Goal: Transaction & Acquisition: Purchase product/service

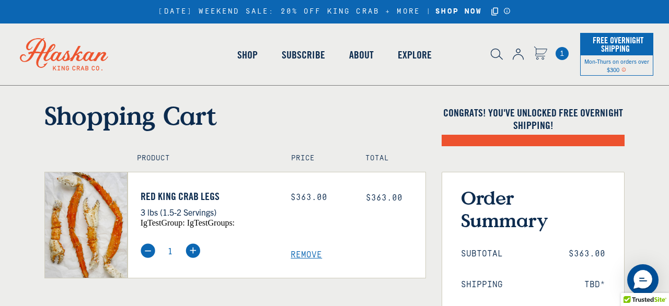
click at [495, 9] on icon at bounding box center [494, 11] width 9 height 9
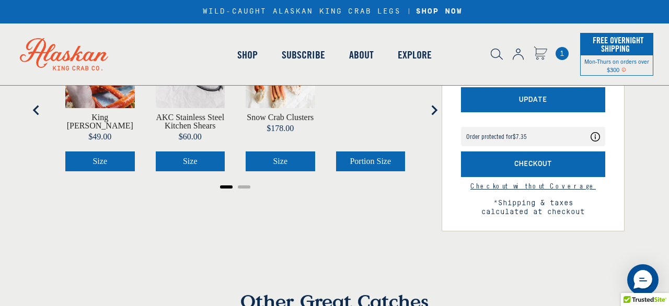
scroll to position [298, 0]
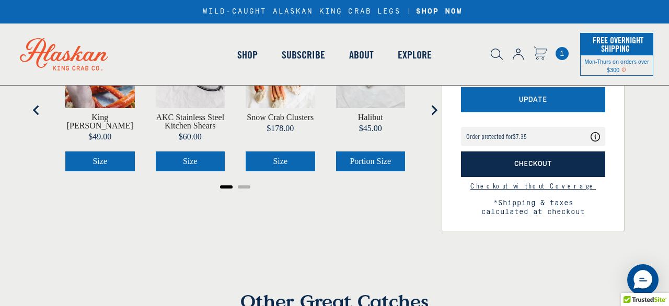
click at [523, 160] on span "Checkout" at bounding box center [533, 164] width 38 height 9
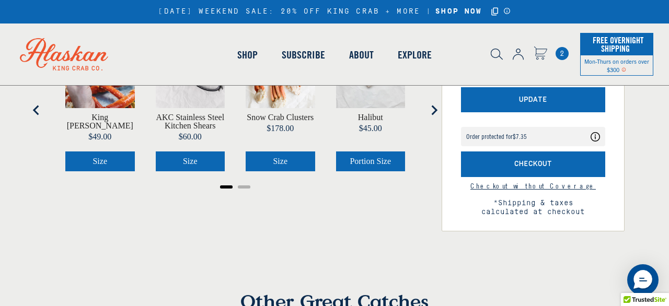
click at [506, 8] on icon "Announcement Bar Modal" at bounding box center [507, 10] width 8 height 7
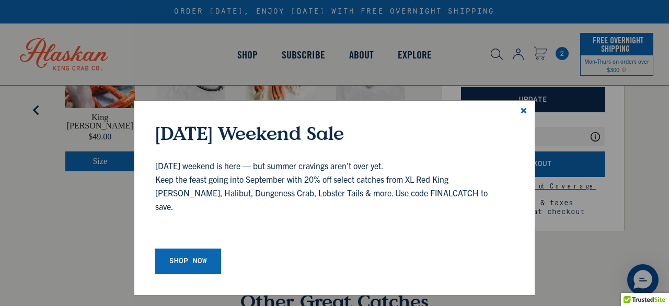
click at [522, 108] on icon at bounding box center [523, 110] width 9 height 9
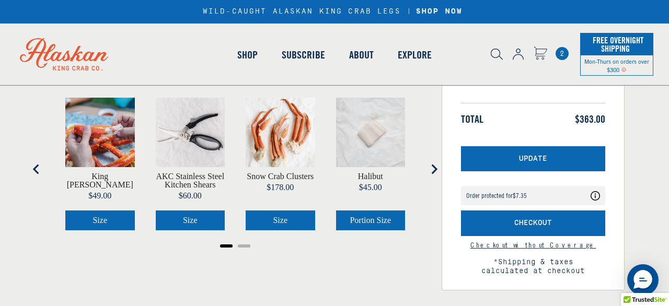
scroll to position [222, 0]
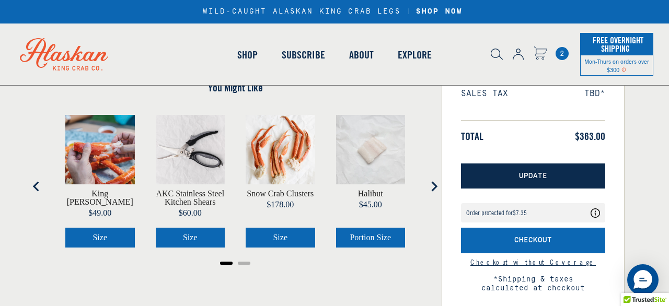
click at [529, 172] on span "Update" at bounding box center [533, 176] width 28 height 9
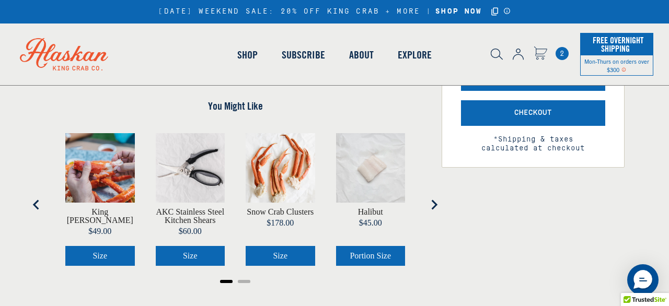
scroll to position [330, 0]
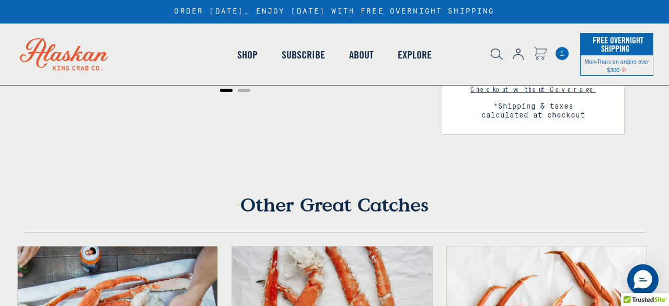
scroll to position [343, 0]
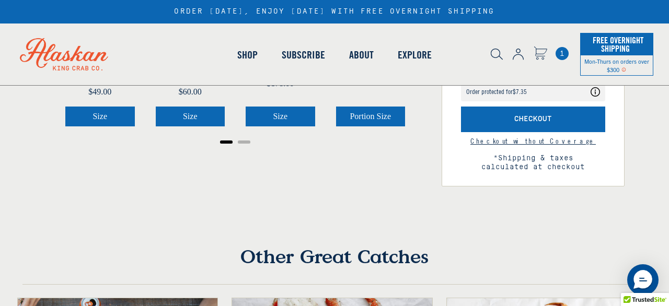
drag, startPoint x: 427, startPoint y: 126, endPoint x: 505, endPoint y: 137, distance: 78.6
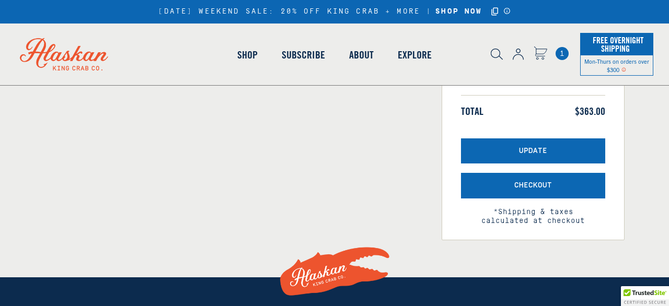
click at [303, 13] on span "Remove" at bounding box center [358, 8] width 135 height 10
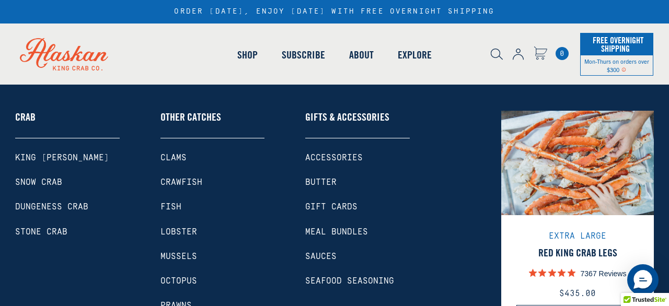
click at [43, 154] on link "King [PERSON_NAME]" at bounding box center [67, 158] width 105 height 10
